Goal: Task Accomplishment & Management: Manage account settings

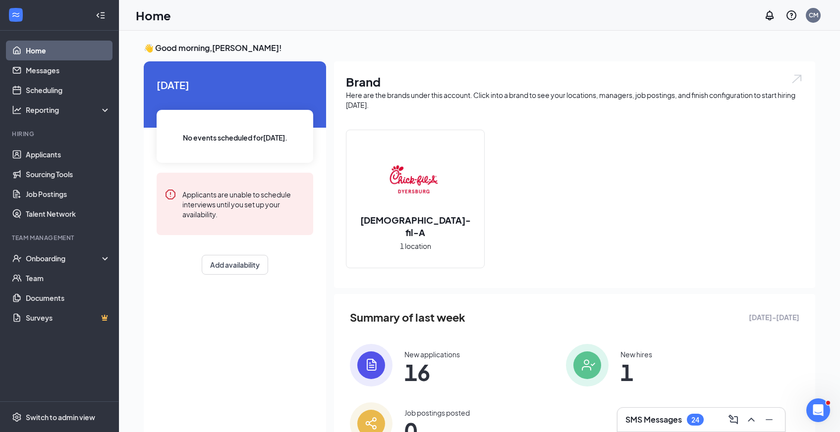
click at [651, 413] on div "SMS Messages 24" at bounding box center [701, 420] width 152 height 16
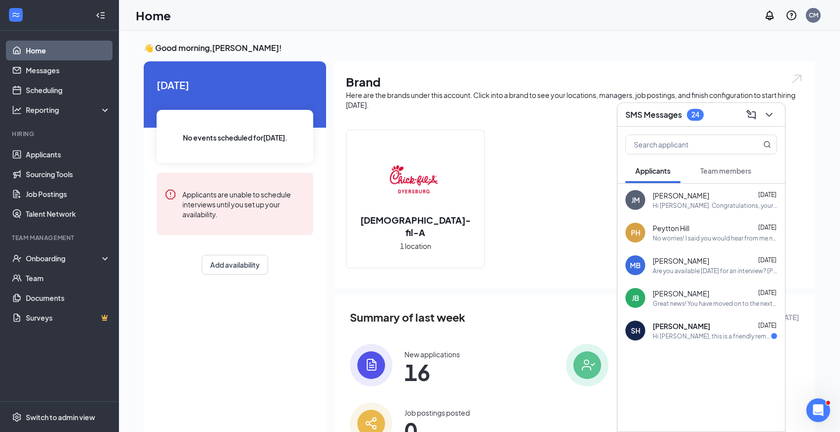
click at [717, 168] on span "Team members" at bounding box center [725, 170] width 51 height 9
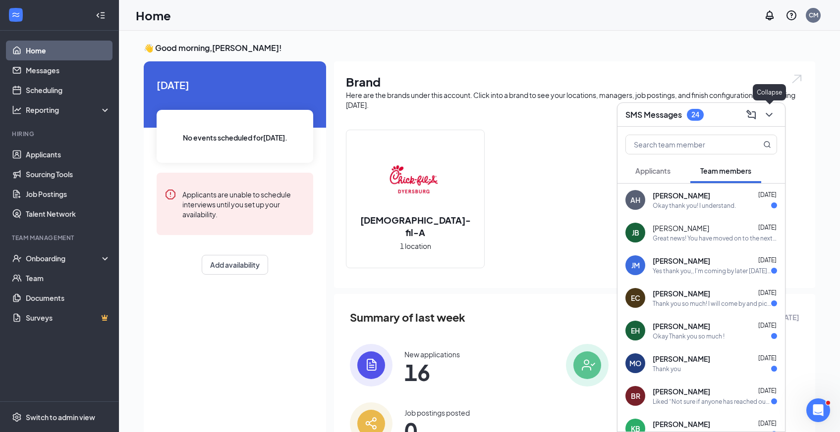
click at [769, 111] on icon "ChevronDown" at bounding box center [769, 115] width 12 height 12
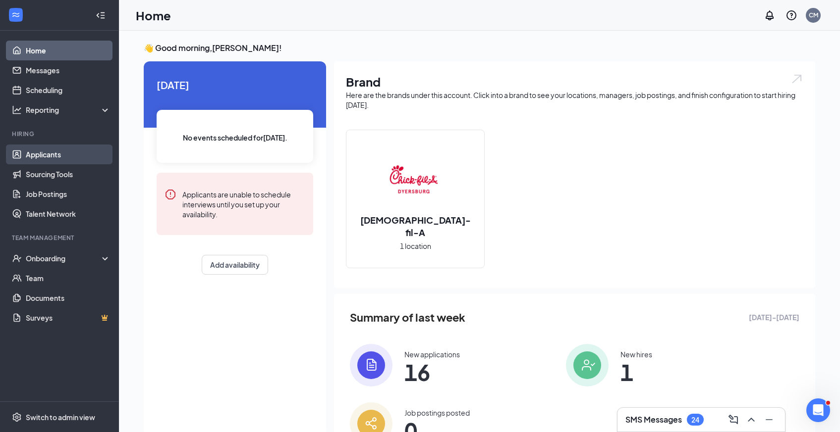
click at [52, 160] on link "Applicants" at bounding box center [68, 155] width 85 height 20
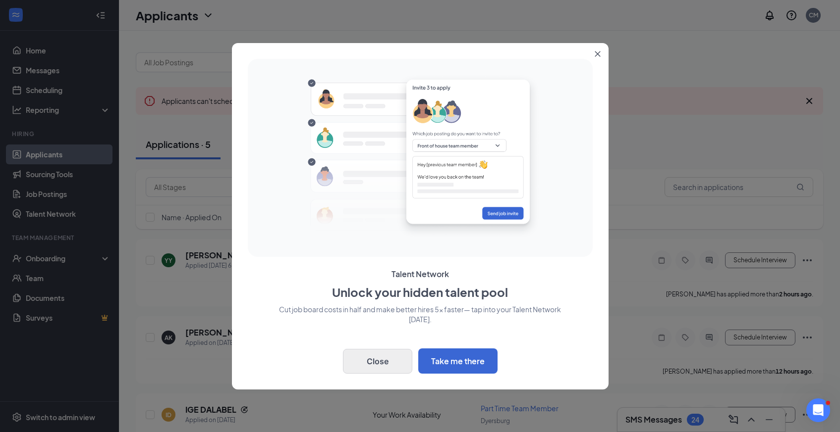
click at [379, 357] on button "Close" at bounding box center [377, 361] width 69 height 25
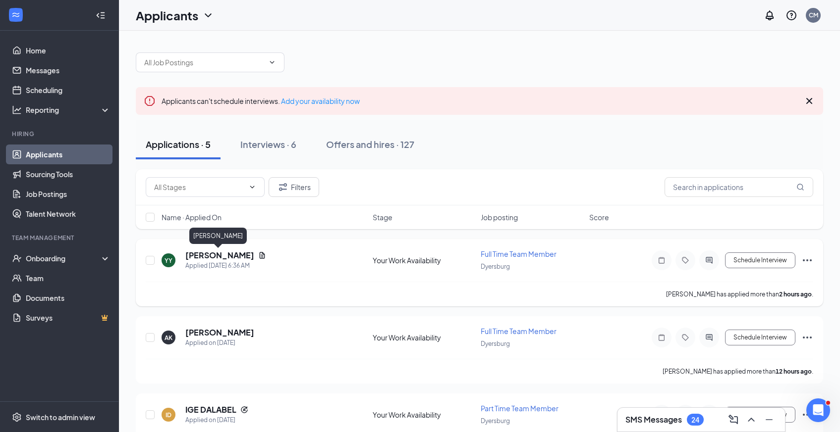
click at [222, 258] on h5 "[PERSON_NAME]" at bounding box center [219, 255] width 69 height 11
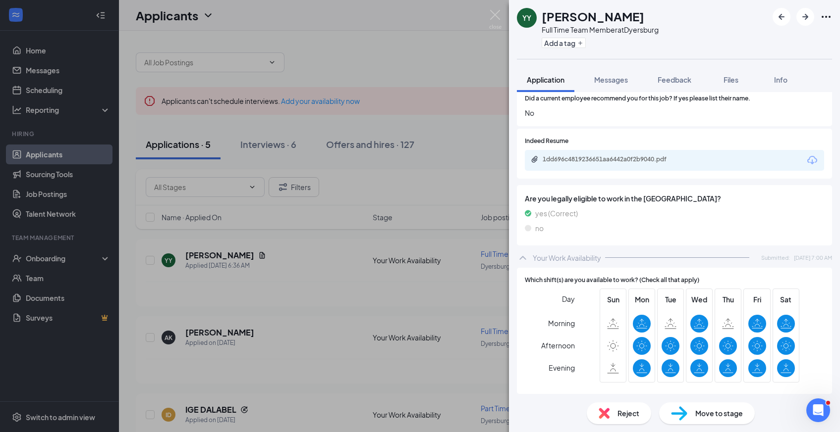
scroll to position [1294, 0]
click at [811, 157] on icon "Download" at bounding box center [812, 161] width 12 height 12
click at [812, 159] on icon "Download" at bounding box center [812, 161] width 10 height 8
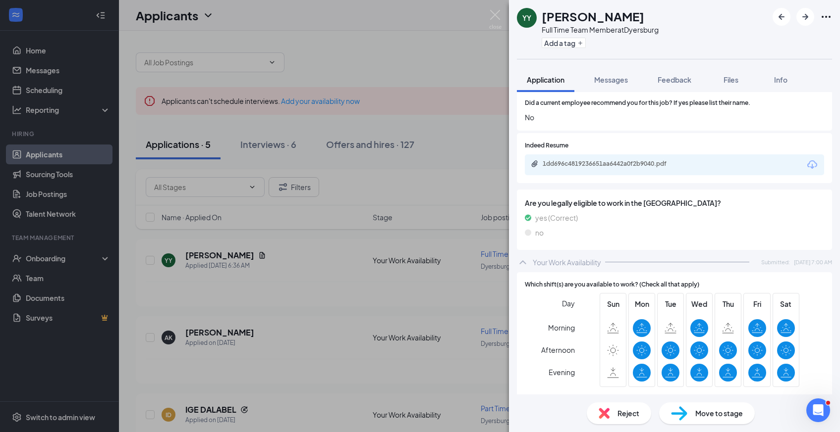
click at [629, 415] on span "Reject" at bounding box center [628, 413] width 22 height 11
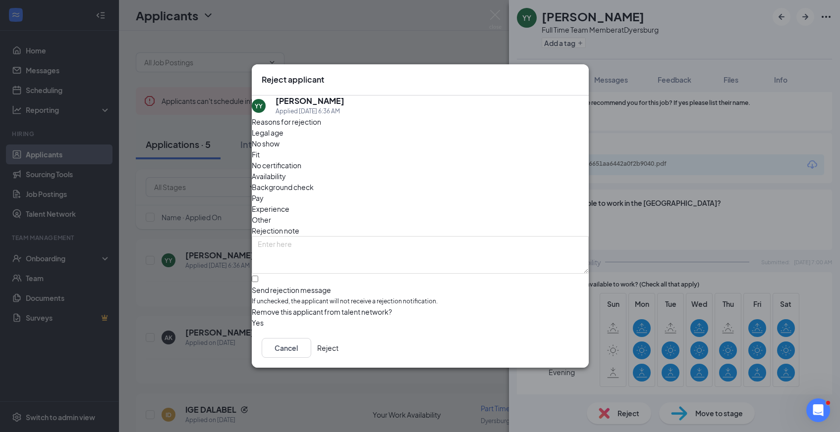
click at [268, 285] on div at bounding box center [420, 285] width 337 height 0
click at [258, 276] on input "Send rejection message If unchecked, the applicant will not receive a rejection…" at bounding box center [255, 279] width 6 height 6
checkbox input "true"
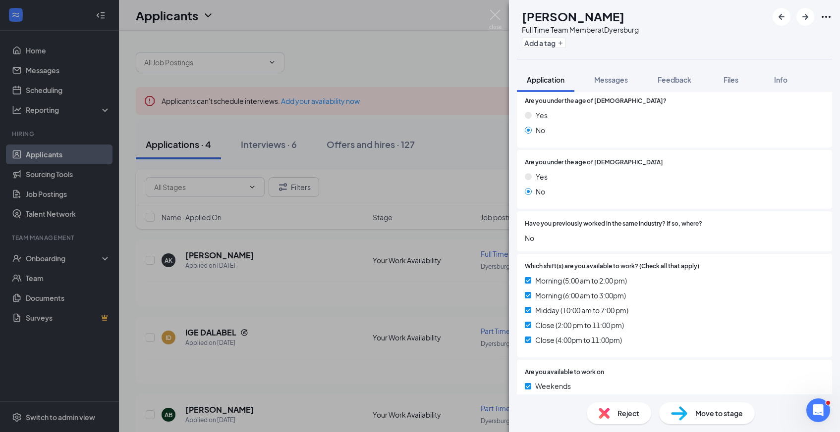
scroll to position [151, 0]
click at [809, 15] on icon "ArrowRight" at bounding box center [805, 17] width 12 height 12
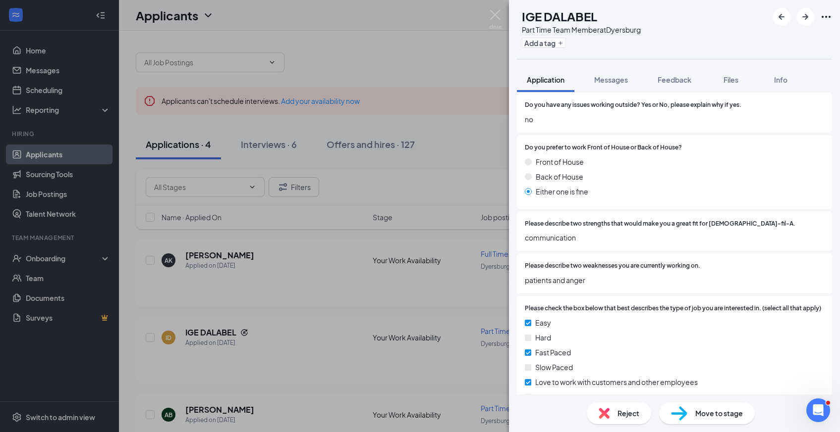
scroll to position [890, 0]
click at [629, 410] on span "Reject" at bounding box center [628, 413] width 22 height 11
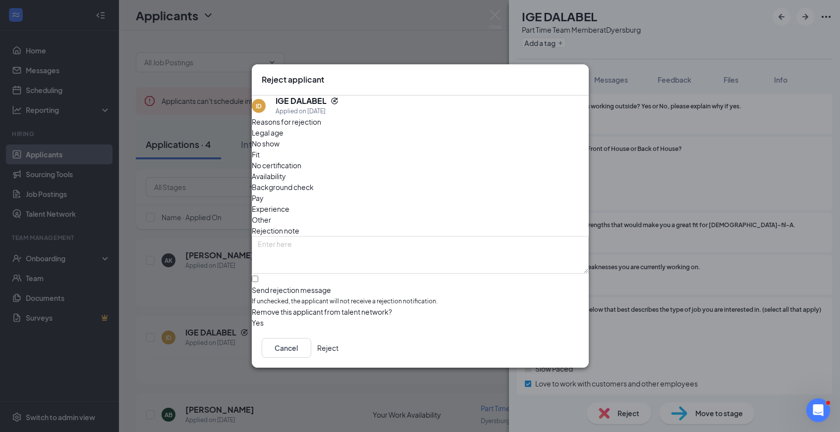
click at [268, 285] on div at bounding box center [420, 285] width 337 height 0
click at [258, 276] on input "Send rejection message If unchecked, the applicant will not receive a rejection…" at bounding box center [255, 279] width 6 height 6
checkbox input "true"
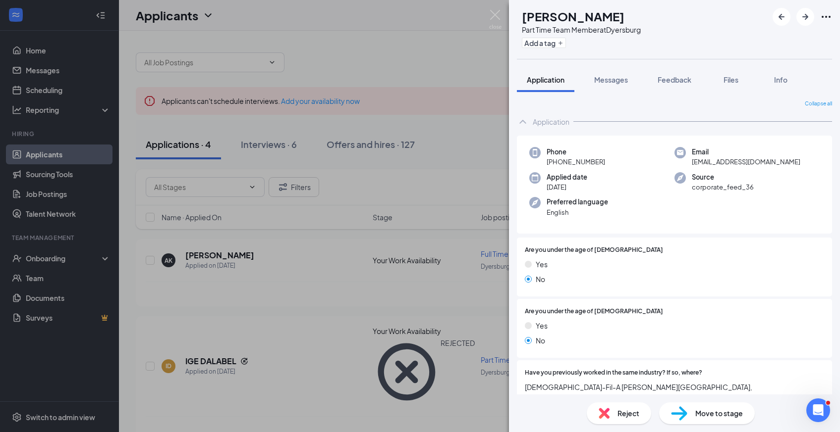
click at [413, 301] on div "AB [PERSON_NAME] Part Time Team Member at [GEOGRAPHIC_DATA] Add a tag Applicati…" at bounding box center [420, 216] width 840 height 432
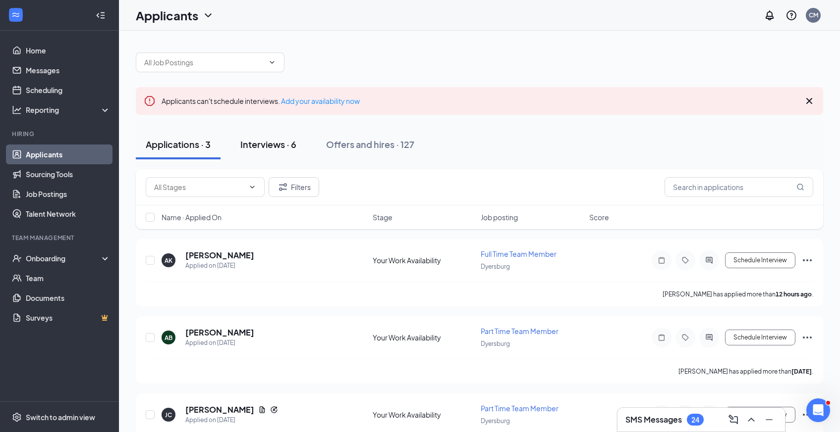
click at [282, 147] on div "Interviews · 6" at bounding box center [268, 144] width 56 height 12
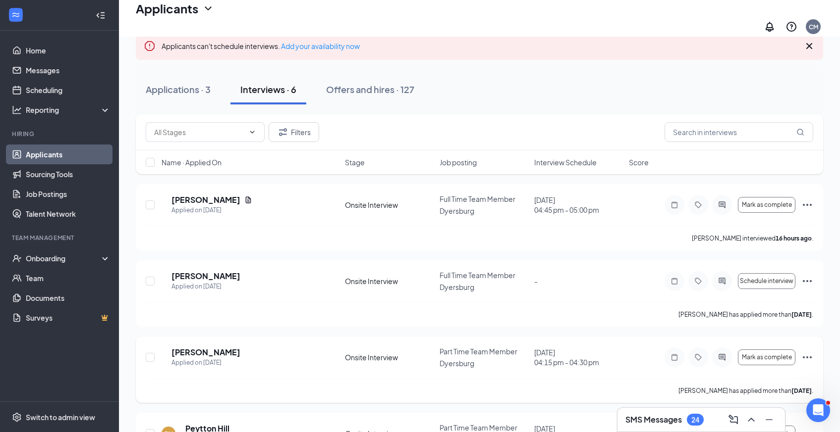
scroll to position [57, 0]
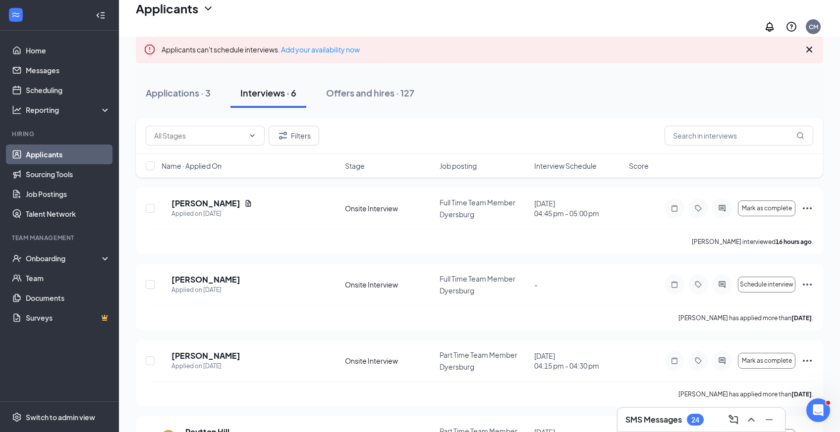
click at [648, 417] on h3 "SMS Messages" at bounding box center [653, 420] width 56 height 11
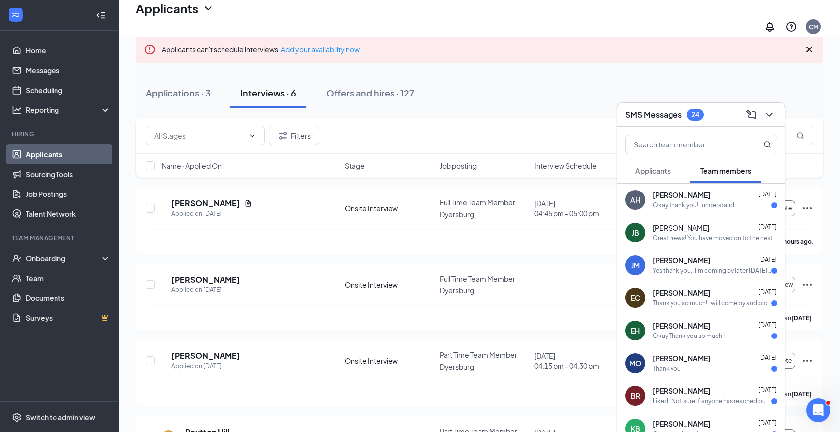
click at [654, 171] on span "Applicants" at bounding box center [652, 170] width 35 height 9
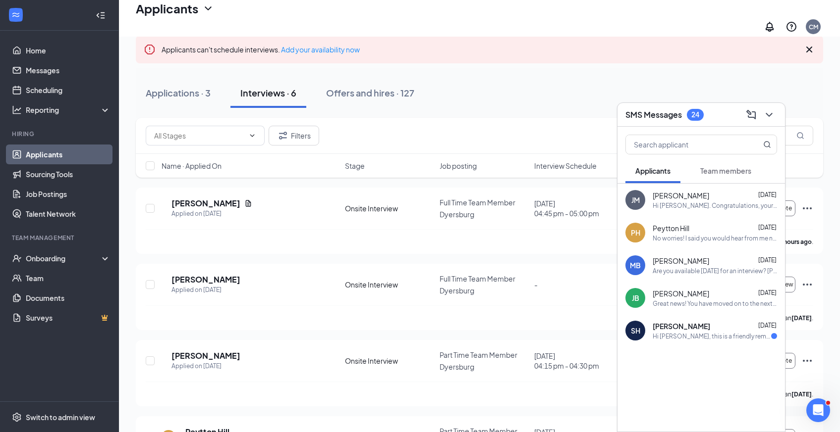
click at [502, 248] on div "AS [PERSON_NAME] Applied on [DATE] Onsite Interview Full Time Team Member Dyers…" at bounding box center [479, 412] width 687 height 448
click at [769, 116] on icon "ChevronDown" at bounding box center [769, 115] width 12 height 12
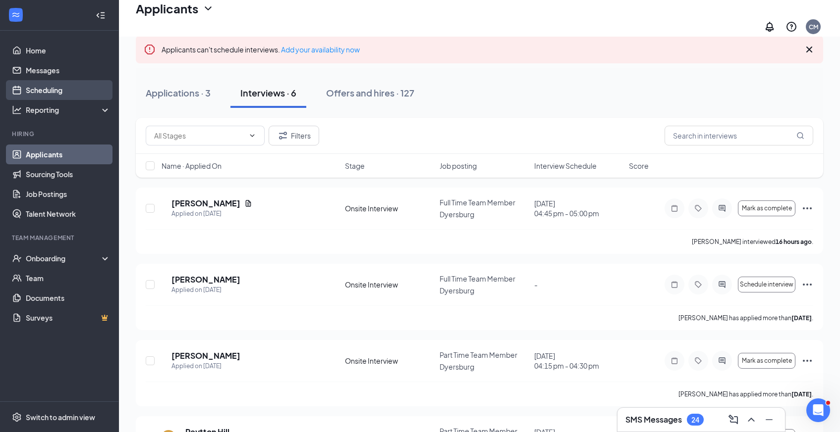
click at [41, 89] on link "Scheduling" at bounding box center [68, 90] width 85 height 20
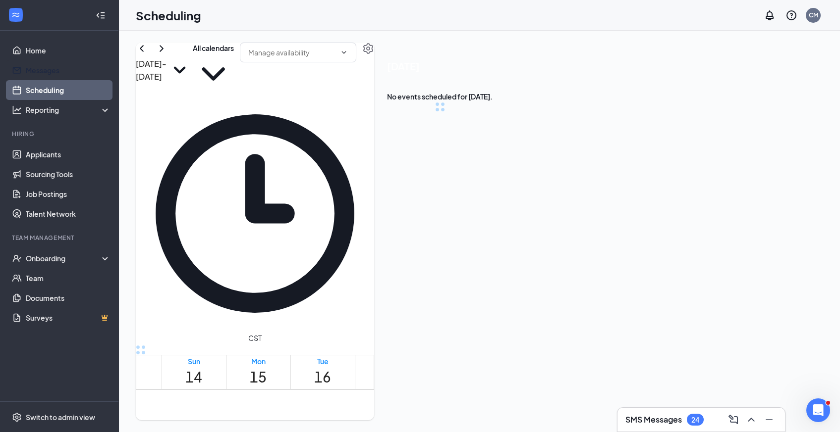
scroll to position [487, 0]
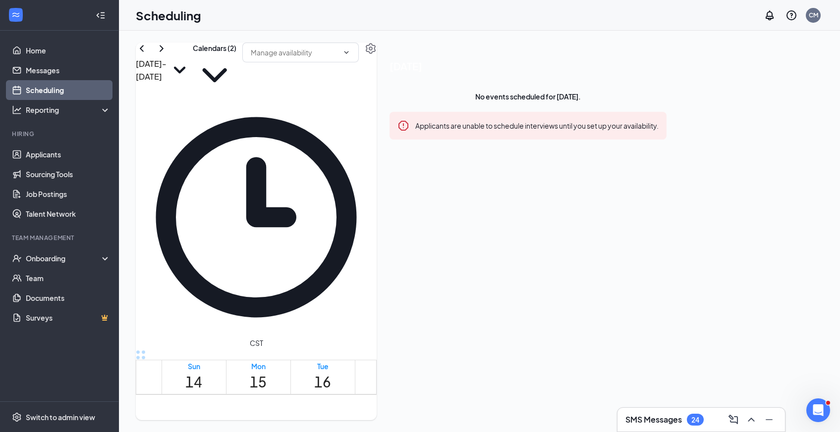
click at [395, 371] on h1 "17" at bounding box center [386, 382] width 17 height 22
click at [236, 67] on icon "ChevronDown" at bounding box center [215, 75] width 44 height 44
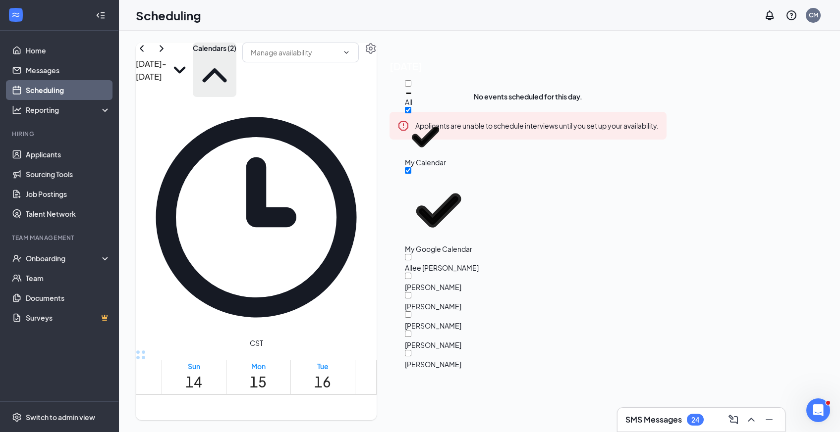
scroll to position [48, 0]
click at [417, 360] on div at bounding box center [433, 360] width 56 height 0
click at [411, 350] on input "[PERSON_NAME]" at bounding box center [408, 353] width 6 height 6
click at [417, 360] on div at bounding box center [433, 360] width 56 height 0
click at [411, 350] on input "[PERSON_NAME]" at bounding box center [408, 353] width 6 height 6
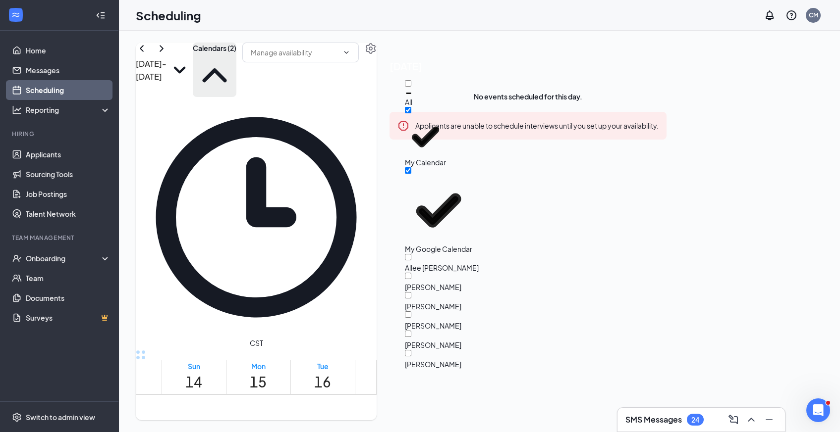
click at [418, 360] on div at bounding box center [433, 360] width 56 height 0
click at [411, 350] on input "[PERSON_NAME]" at bounding box center [408, 353] width 6 height 6
click at [417, 360] on div at bounding box center [433, 360] width 56 height 0
click at [411, 350] on input "[PERSON_NAME]" at bounding box center [408, 353] width 6 height 6
click at [417, 360] on div at bounding box center [433, 360] width 56 height 0
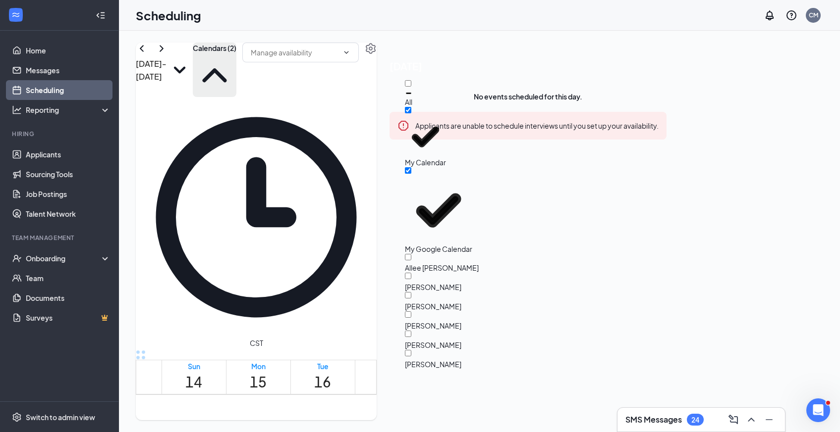
click at [411, 350] on input "[PERSON_NAME]" at bounding box center [408, 353] width 6 height 6
click at [420, 360] on div at bounding box center [433, 360] width 56 height 0
click at [411, 350] on input "[PERSON_NAME]" at bounding box center [408, 353] width 6 height 6
click at [494, 350] on div "[PERSON_NAME]" at bounding box center [449, 359] width 89 height 19
checkbox input "true"
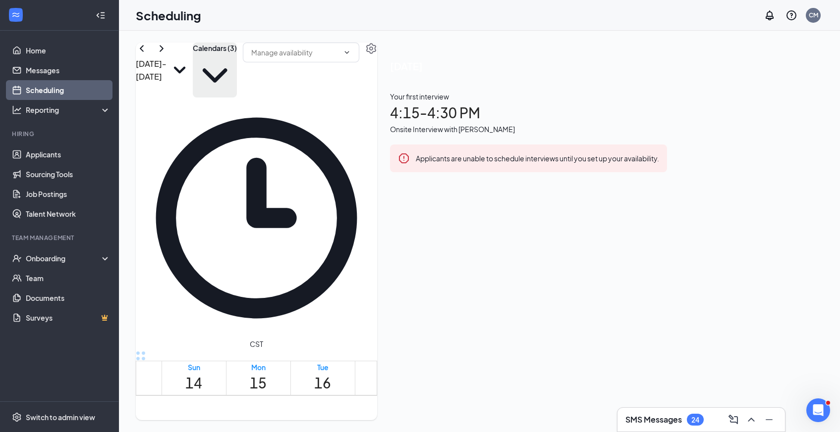
click at [613, 373] on td at bounding box center [386, 378] width 451 height 11
click at [37, 57] on link "Home" at bounding box center [68, 51] width 85 height 20
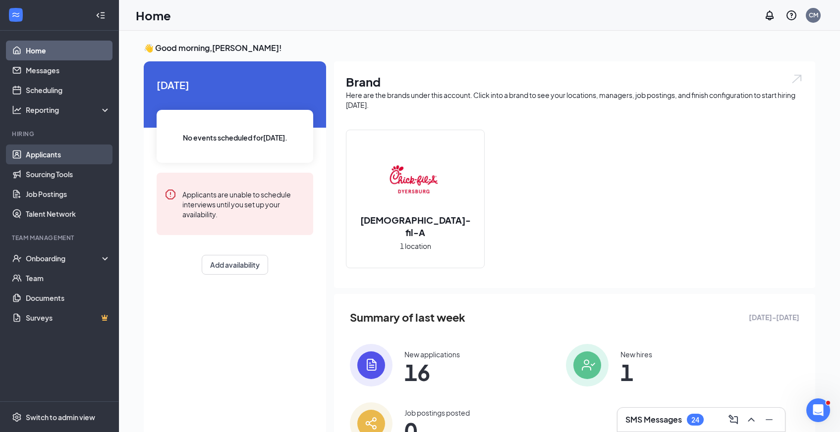
click at [56, 157] on link "Applicants" at bounding box center [68, 155] width 85 height 20
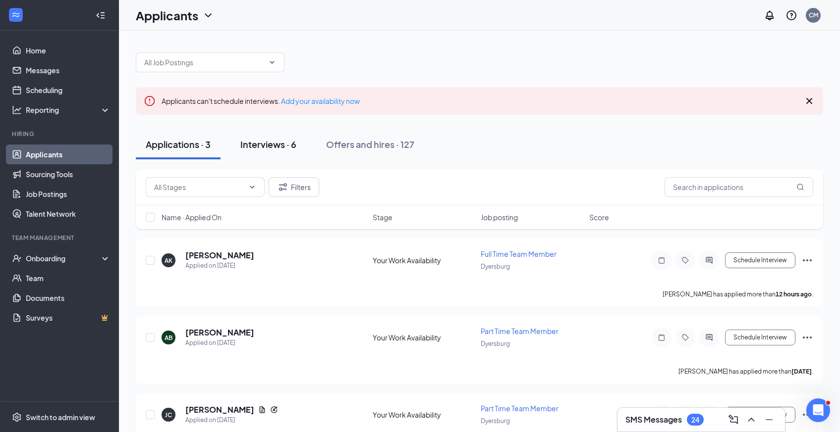
click at [259, 148] on div "Interviews · 6" at bounding box center [268, 144] width 56 height 12
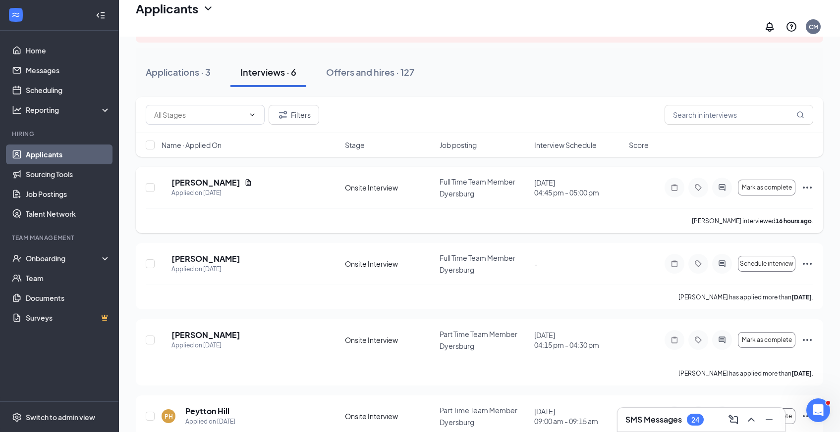
scroll to position [82, 0]
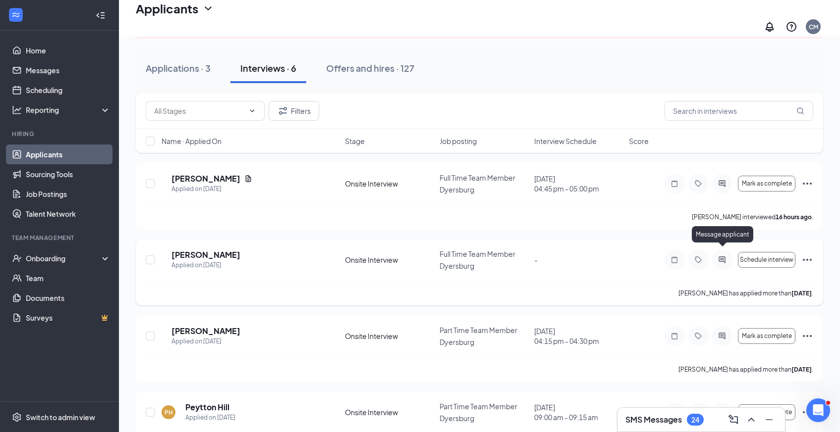
click at [724, 256] on icon "ActiveChat" at bounding box center [722, 260] width 12 height 8
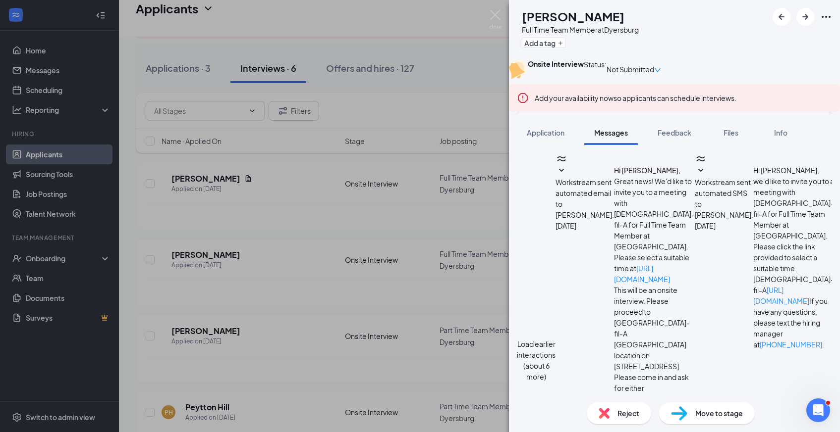
scroll to position [579, 0]
click at [403, 255] on div "MB [PERSON_NAME] Full Time Team Member at [GEOGRAPHIC_DATA] Add a tag Onsite In…" at bounding box center [420, 216] width 840 height 432
